Goal: Transaction & Acquisition: Purchase product/service

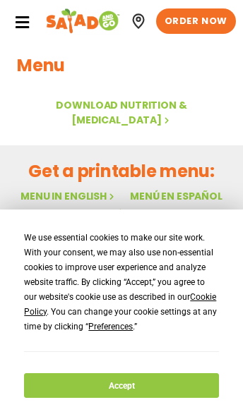
click at [41, 189] on link "Menu in English" at bounding box center [68, 196] width 96 height 14
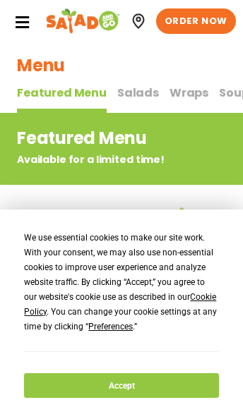
click at [151, 386] on button "Accept" at bounding box center [121, 385] width 194 height 25
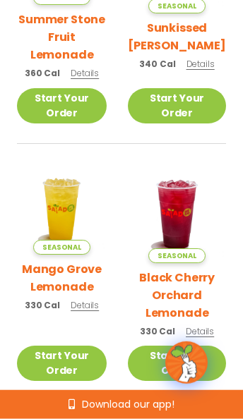
scroll to position [900, 0]
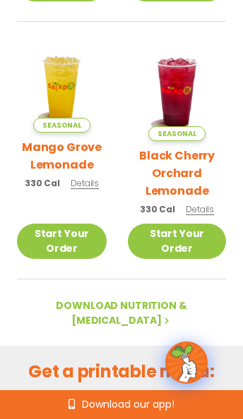
click at [128, 359] on h2 "Get a printable menu:" at bounding box center [121, 371] width 209 height 25
click at [77, 389] on link "Menu in English" at bounding box center [68, 396] width 96 height 14
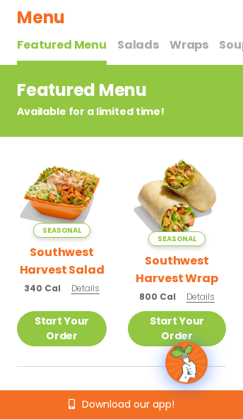
scroll to position [48, 0]
click at [63, 329] on link "Start Your Order" at bounding box center [62, 328] width 90 height 35
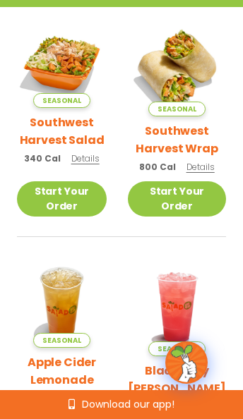
scroll to position [178, 0]
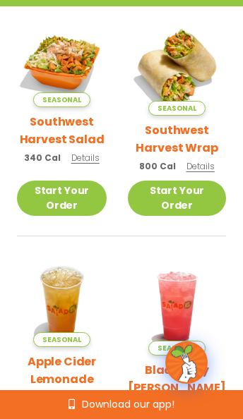
click at [51, 204] on link "Start Your Order" at bounding box center [62, 197] width 90 height 35
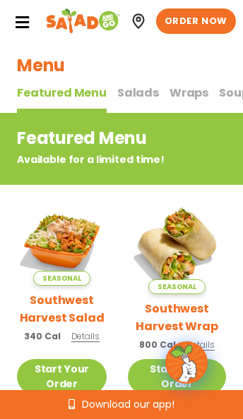
click at [125, 92] on span "Salads" at bounding box center [138, 93] width 42 height 16
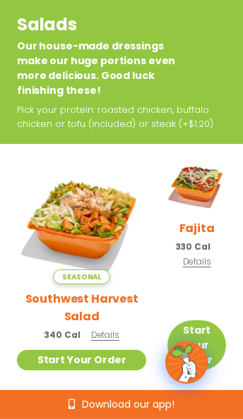
scroll to position [168, 0]
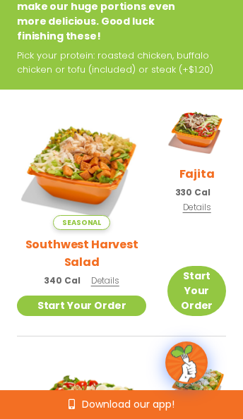
click at [201, 159] on img at bounding box center [196, 130] width 59 height 59
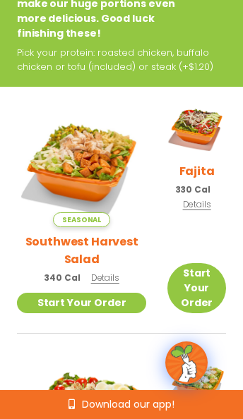
scroll to position [169, 0]
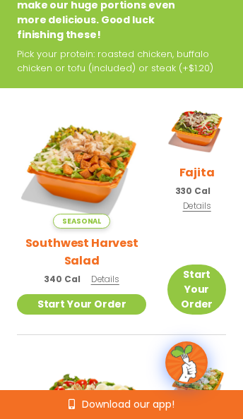
click at [181, 157] on img at bounding box center [196, 128] width 59 height 59
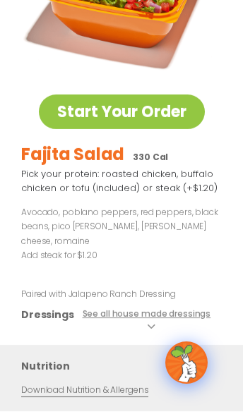
scroll to position [131, 0]
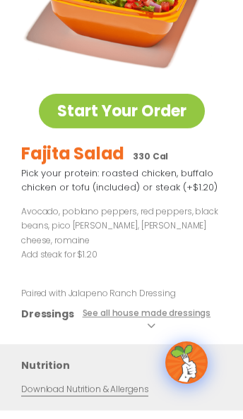
click at [152, 323] on icon at bounding box center [150, 326] width 6 height 6
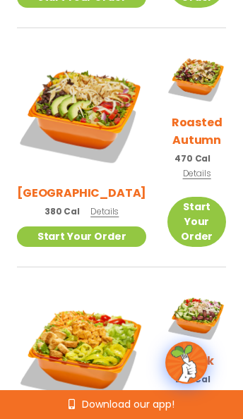
scroll to position [719, 0]
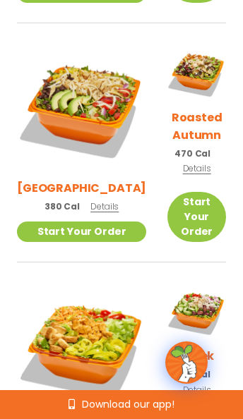
click at [67, 289] on img at bounding box center [81, 347] width 129 height 129
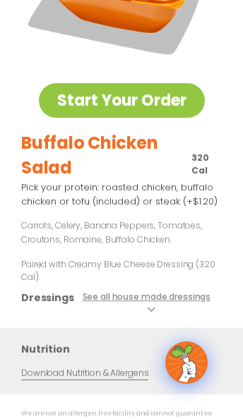
scroll to position [159, 0]
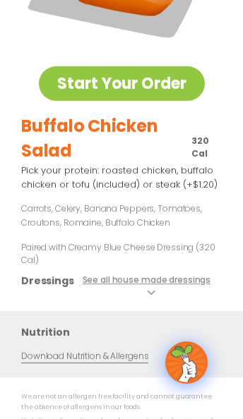
click at [160, 292] on button "See all house made dressings" at bounding box center [149, 287] width 143 height 27
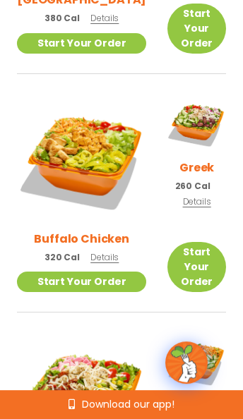
scroll to position [965, 0]
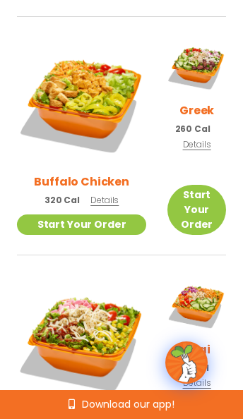
click at [65, 276] on img at bounding box center [81, 340] width 129 height 129
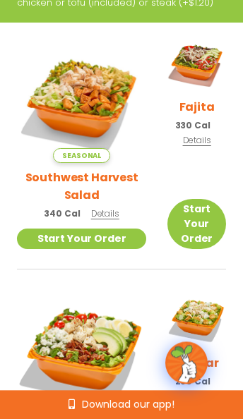
scroll to position [235, 0]
click at [194, 87] on img at bounding box center [196, 63] width 59 height 59
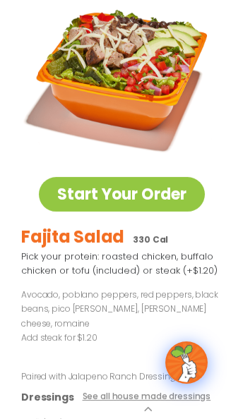
scroll to position [45, 0]
